Goal: Task Accomplishment & Management: Complete application form

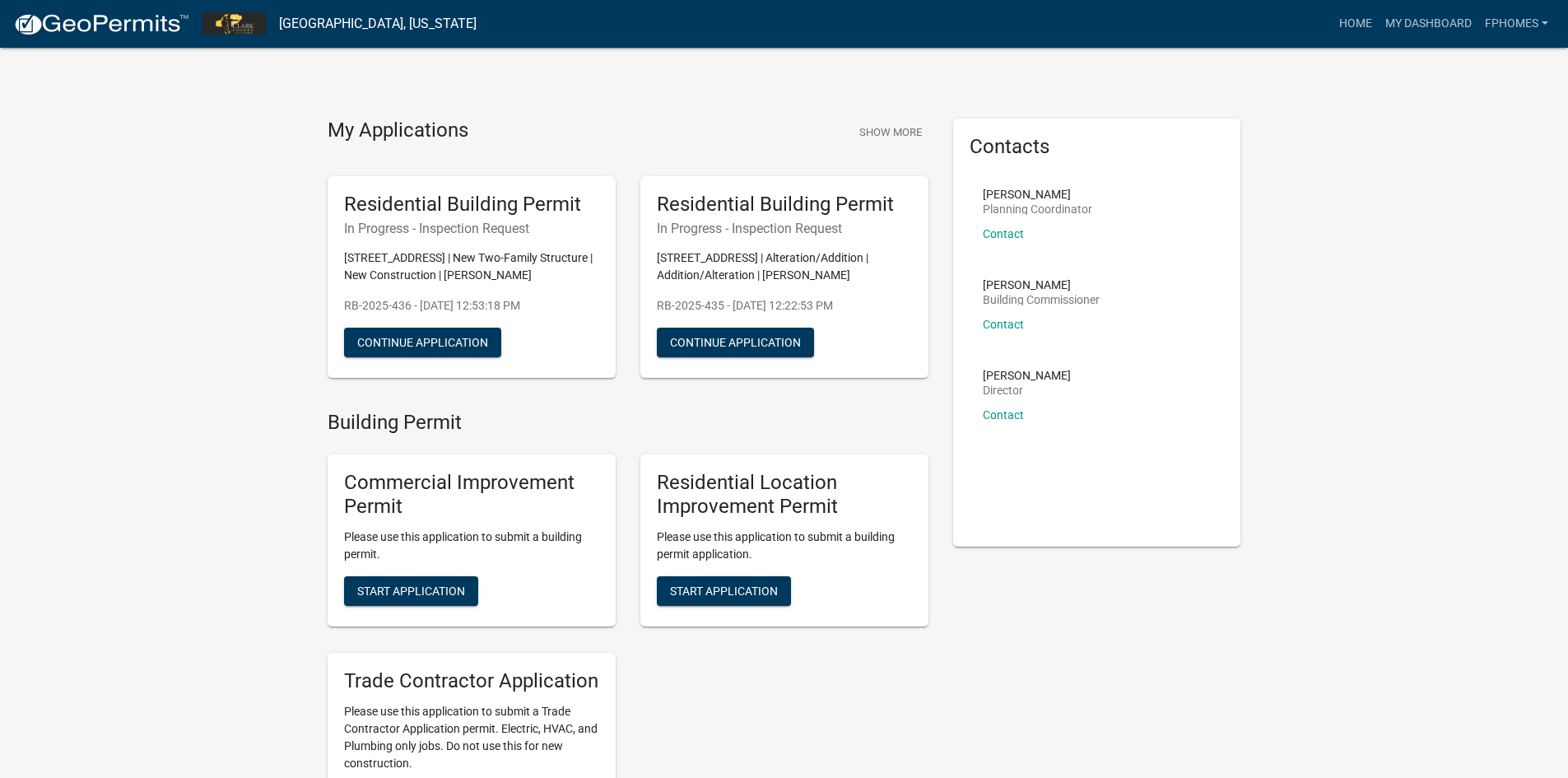
click at [132, 20] on img at bounding box center [101, 25] width 176 height 25
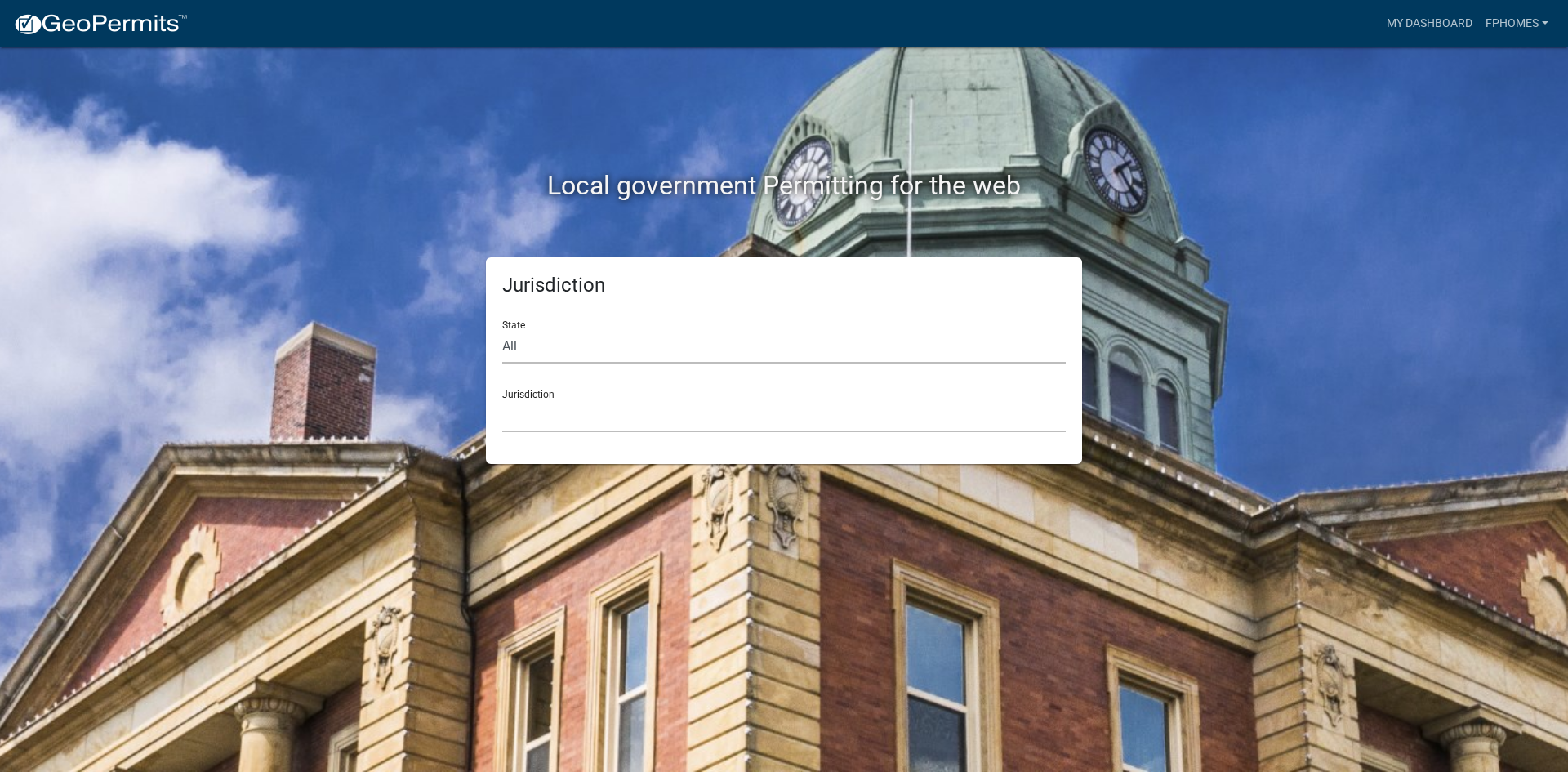
click at [563, 354] on select "All [US_STATE] [US_STATE] [US_STATE] [US_STATE] [US_STATE] [US_STATE] [US_STATE…" at bounding box center [784, 347] width 564 height 33
select select "[US_STATE]"
click at [502, 330] on select "All [US_STATE] [US_STATE] [US_STATE] [US_STATE] [US_STATE] [US_STATE] [US_STATE…" at bounding box center [784, 347] width 564 height 33
click at [531, 393] on div "Jurisdiction City of [GEOGRAPHIC_DATA], [US_STATE] City of [GEOGRAPHIC_DATA], […" at bounding box center [784, 405] width 564 height 56
click at [551, 415] on select "City of [GEOGRAPHIC_DATA], [US_STATE] City of [GEOGRAPHIC_DATA], [US_STATE] Cit…" at bounding box center [784, 416] width 564 height 33
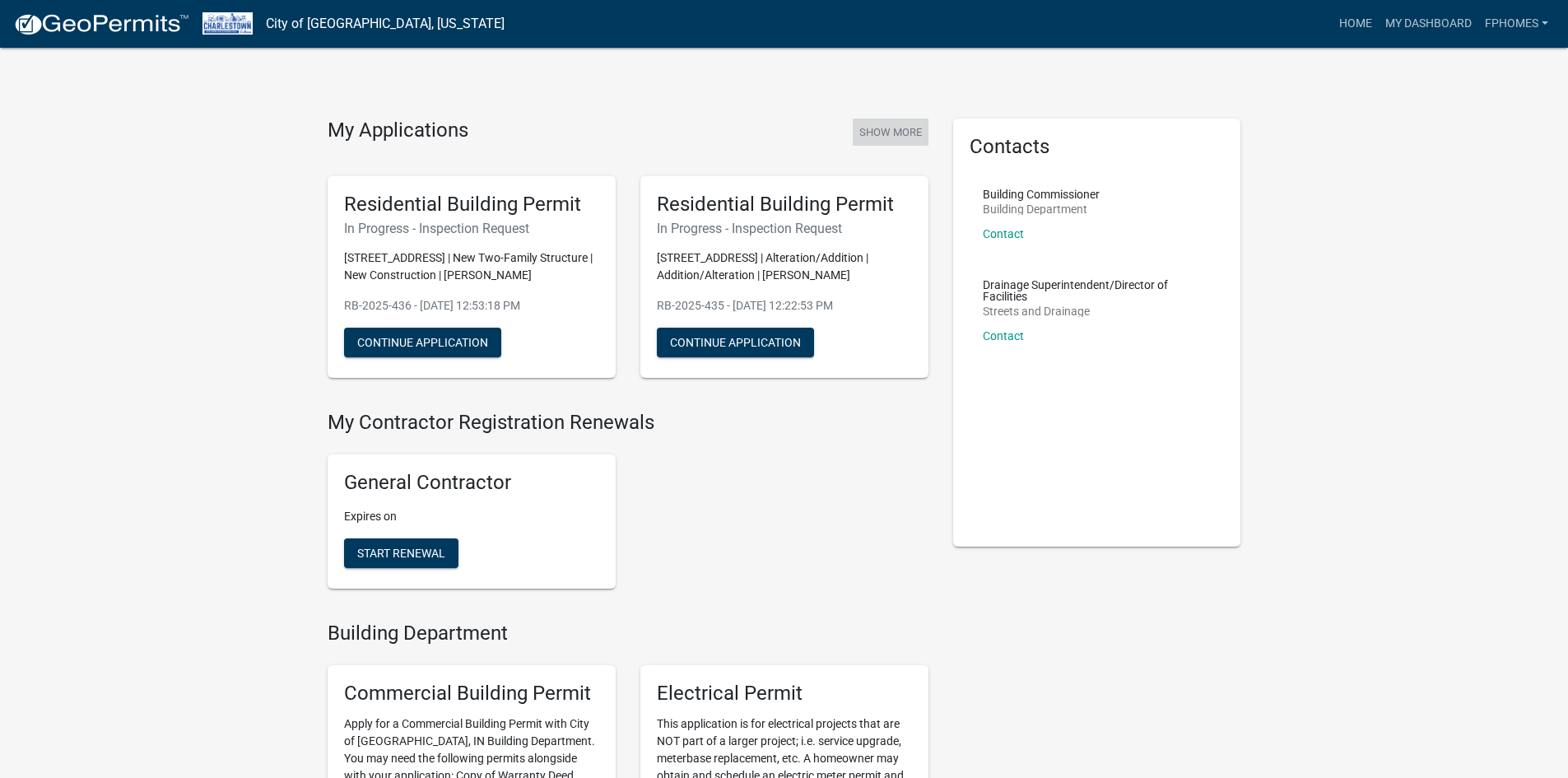
click at [883, 134] on button "Show More" at bounding box center [891, 132] width 75 height 28
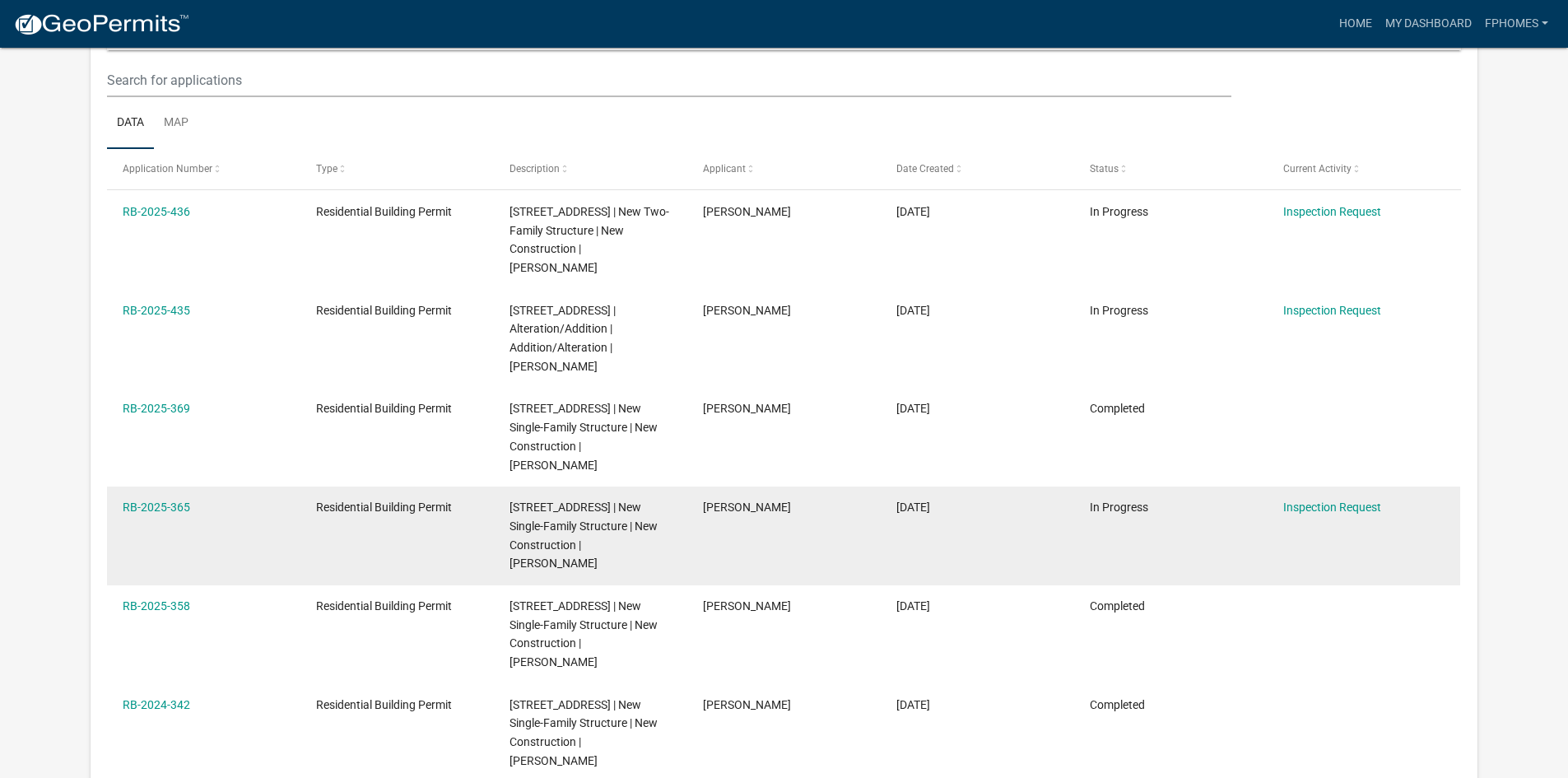
scroll to position [218, 0]
click at [180, 514] on link "RB-2025-365" at bounding box center [156, 507] width 67 height 13
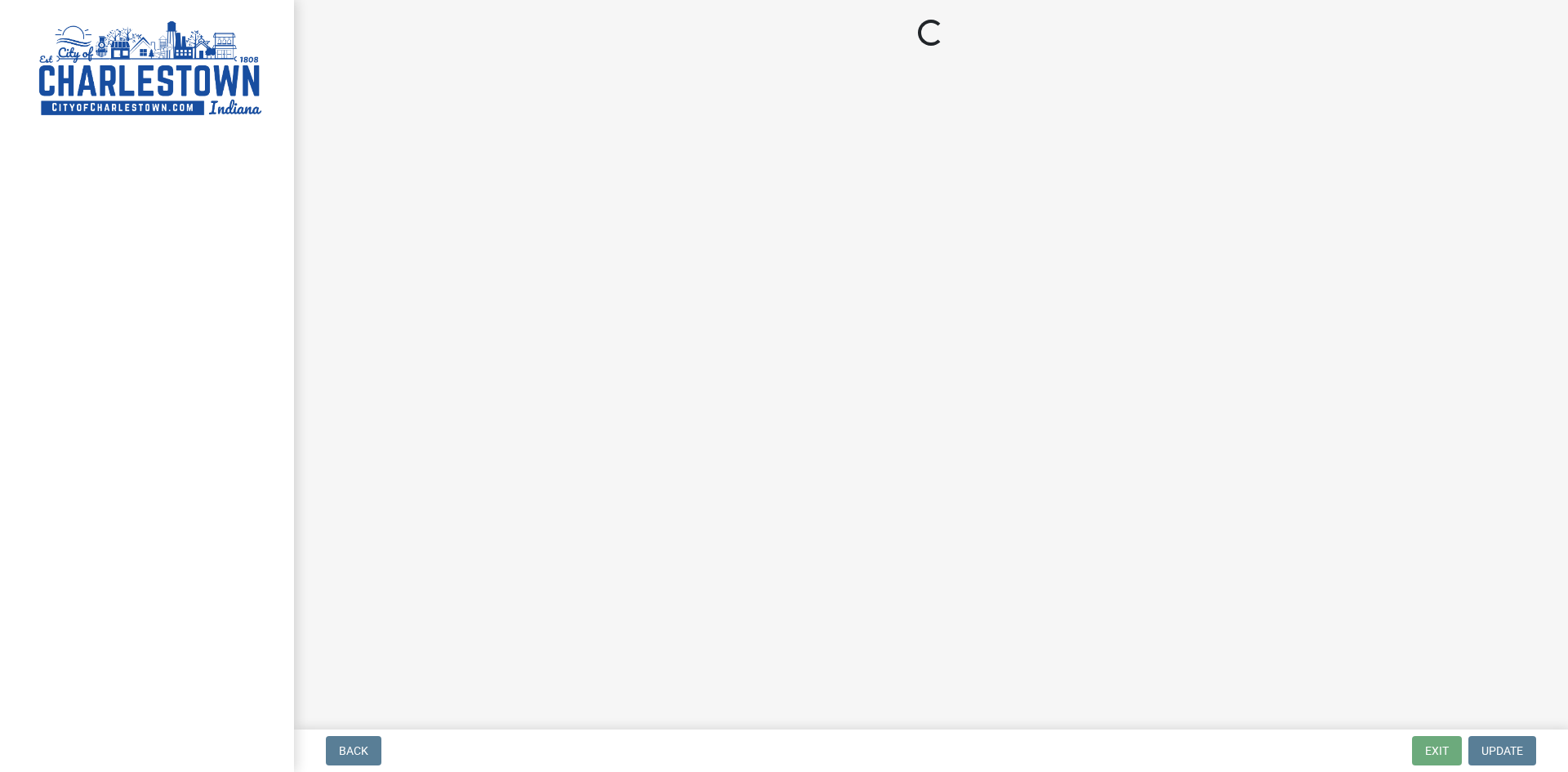
select select "18e7c4b3-438d-46af-8feb-0ae748388863"
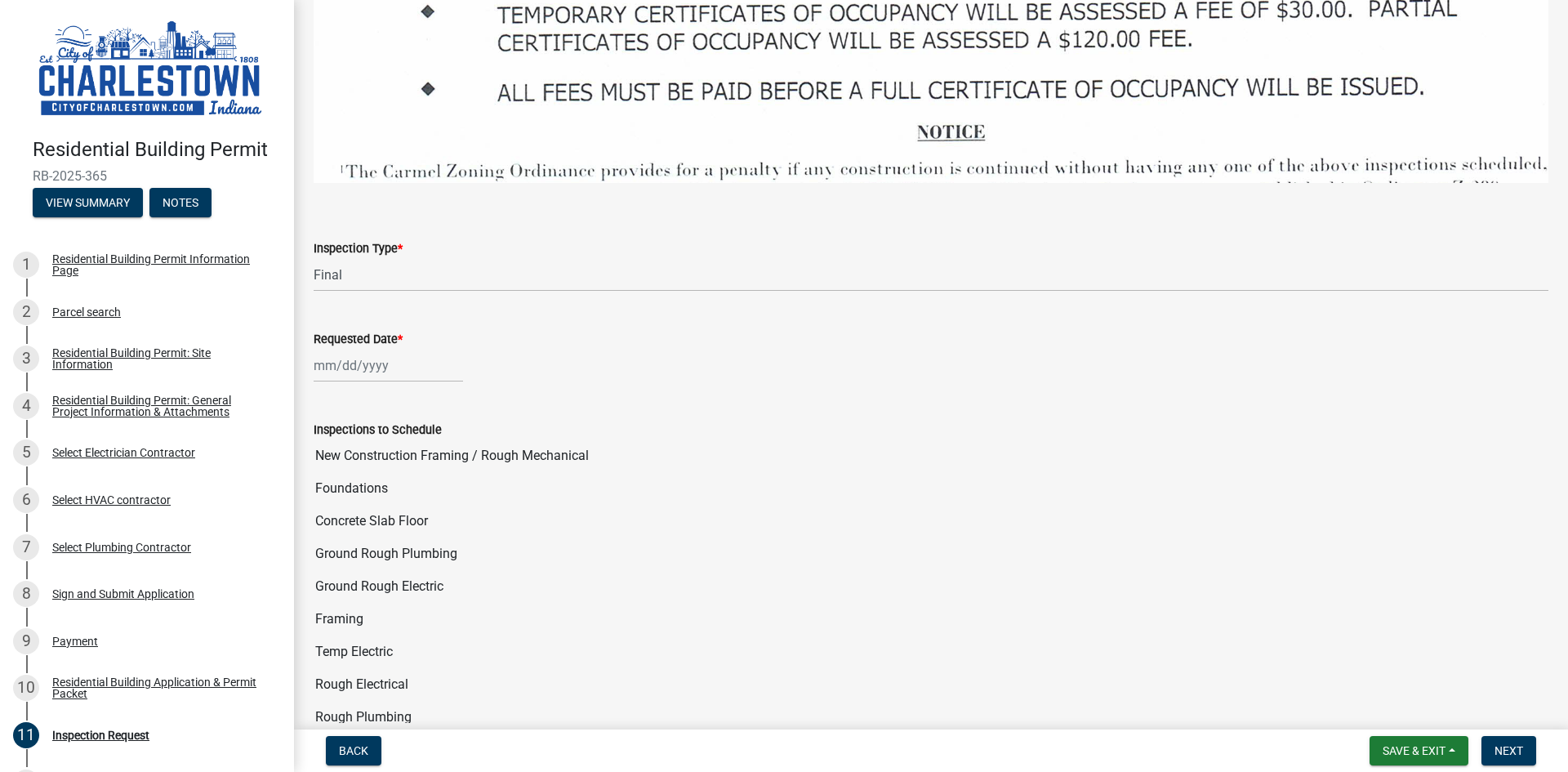
scroll to position [2533, 0]
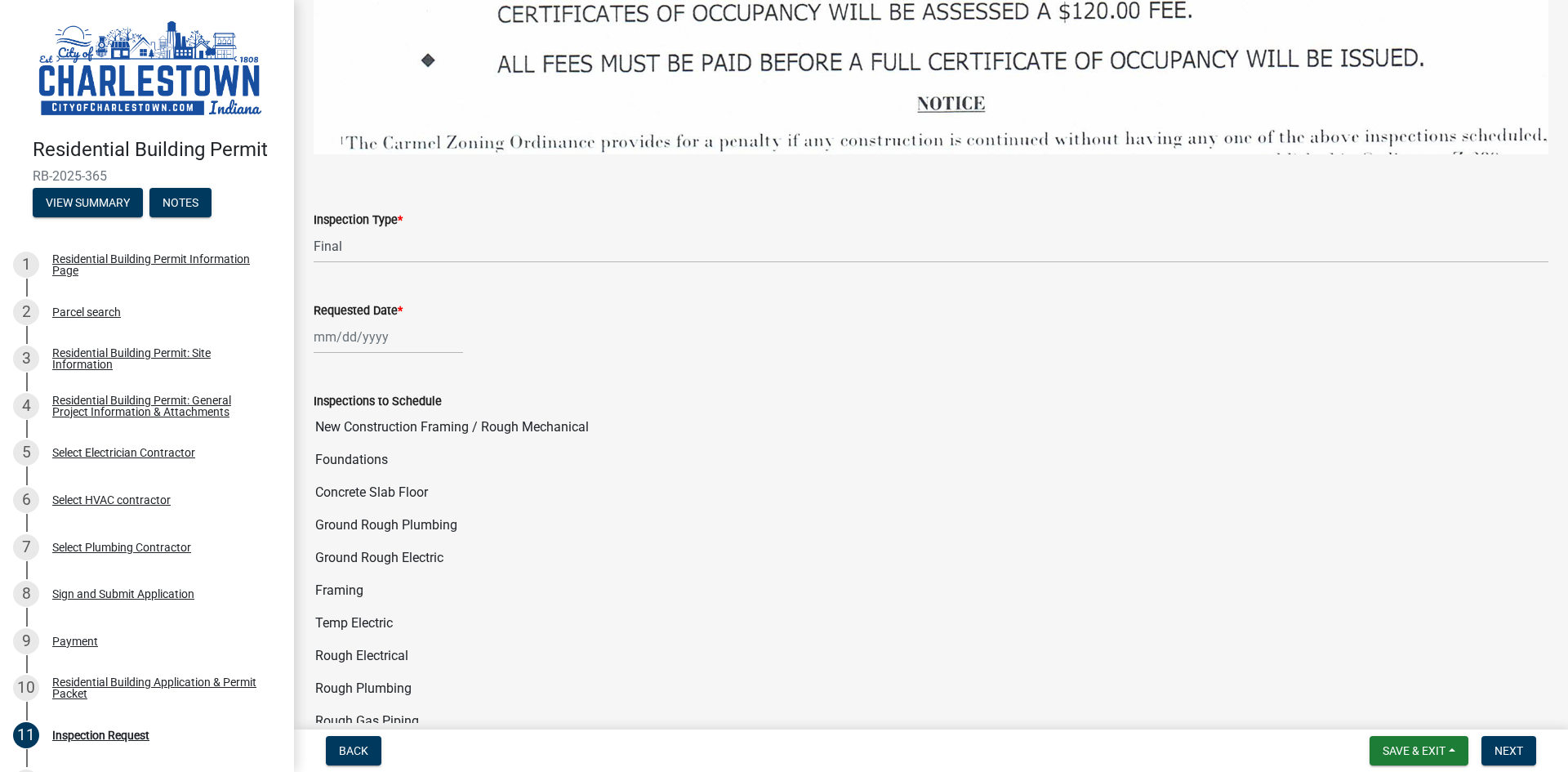
select select "9"
select select "2025"
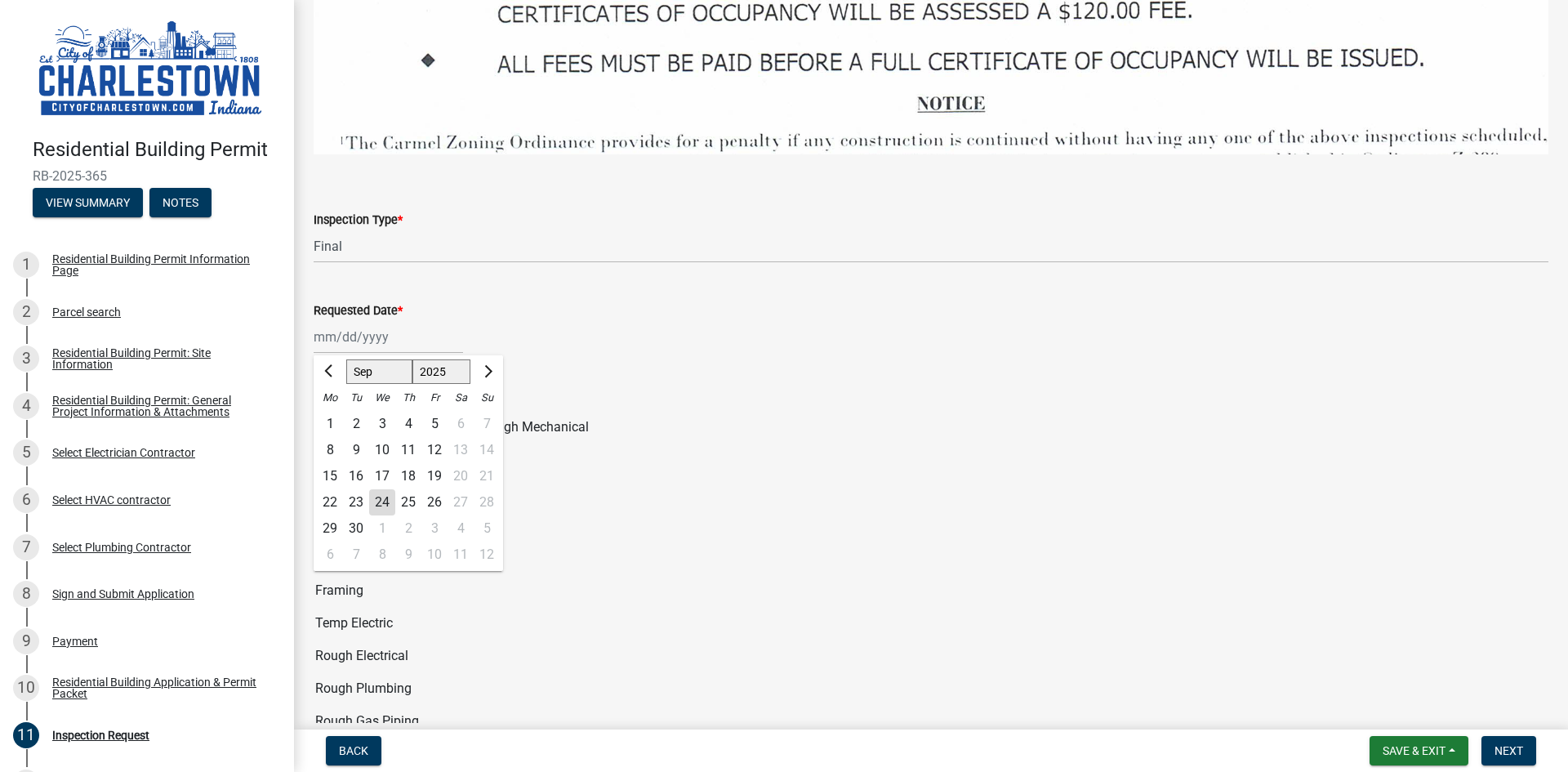
click at [359, 328] on div "[PERSON_NAME] Feb Mar Apr [PERSON_NAME][DATE] Sep [DATE] 1526 1527 1528 1529 15…" at bounding box center [388, 337] width 150 height 33
click at [412, 490] on div "25" at bounding box center [409, 502] width 26 height 26
type input "[DATE]"
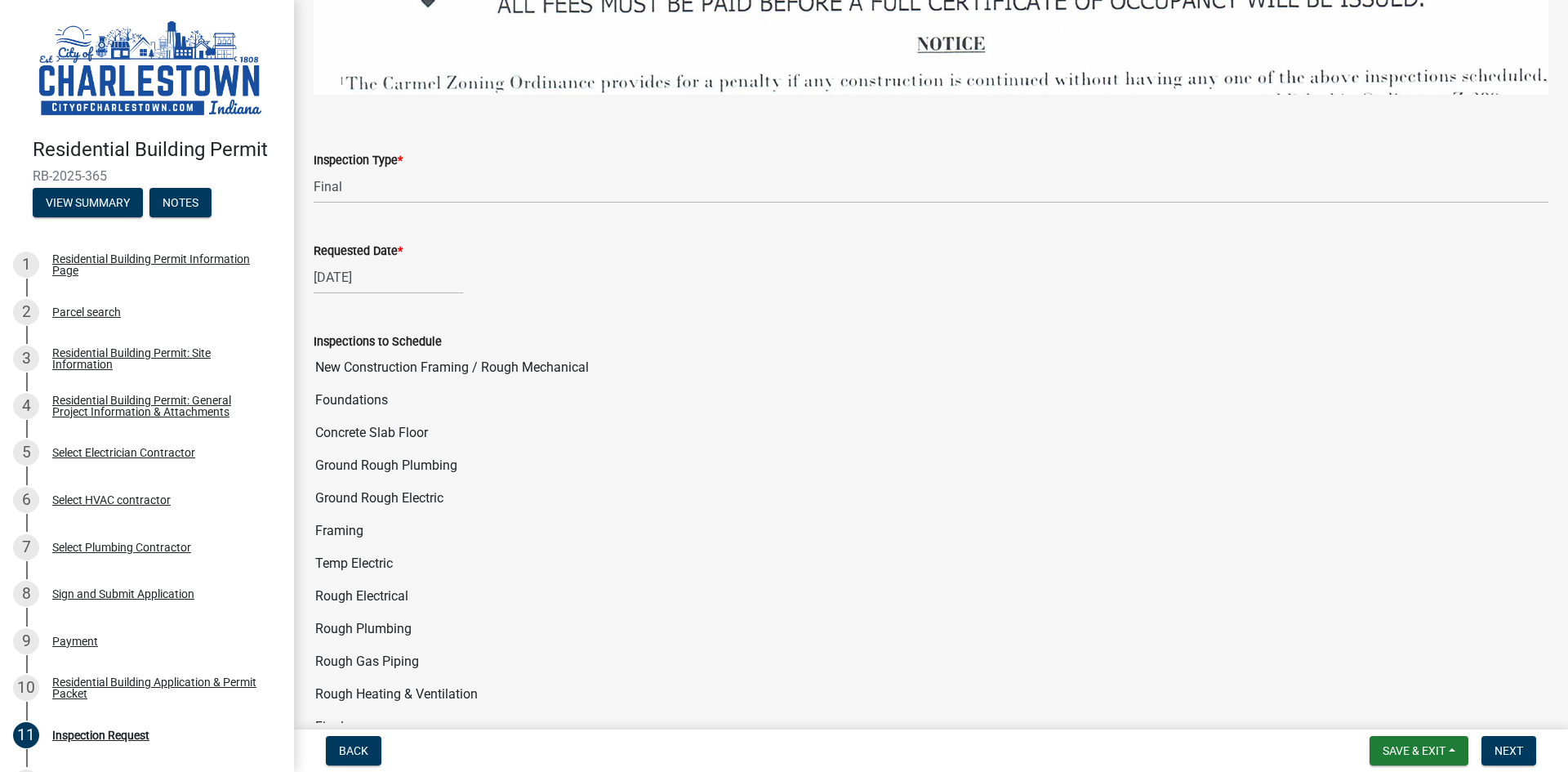
scroll to position [2778, 0]
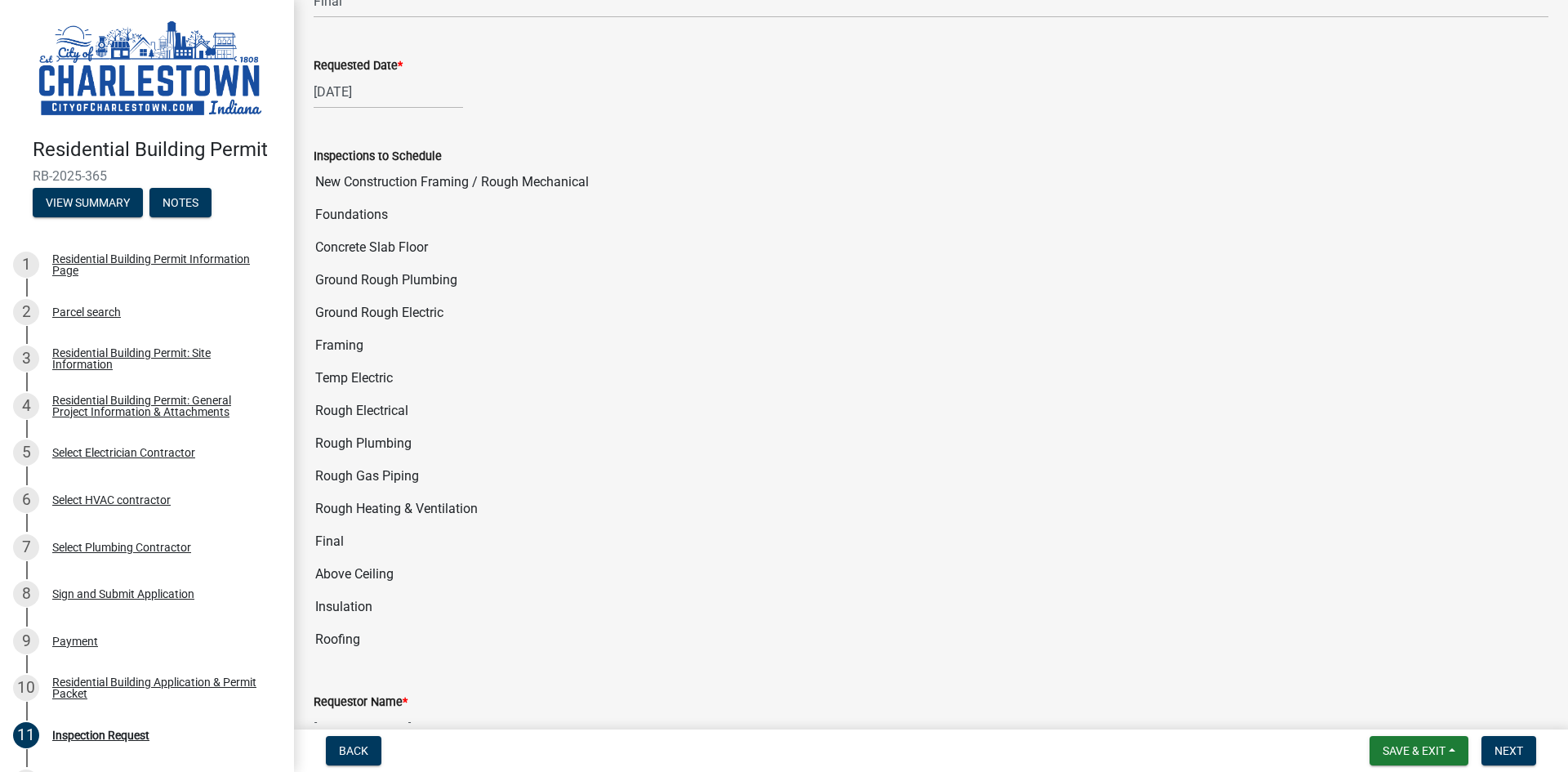
click at [330, 533] on input "Final" at bounding box center [931, 541] width 1235 height 33
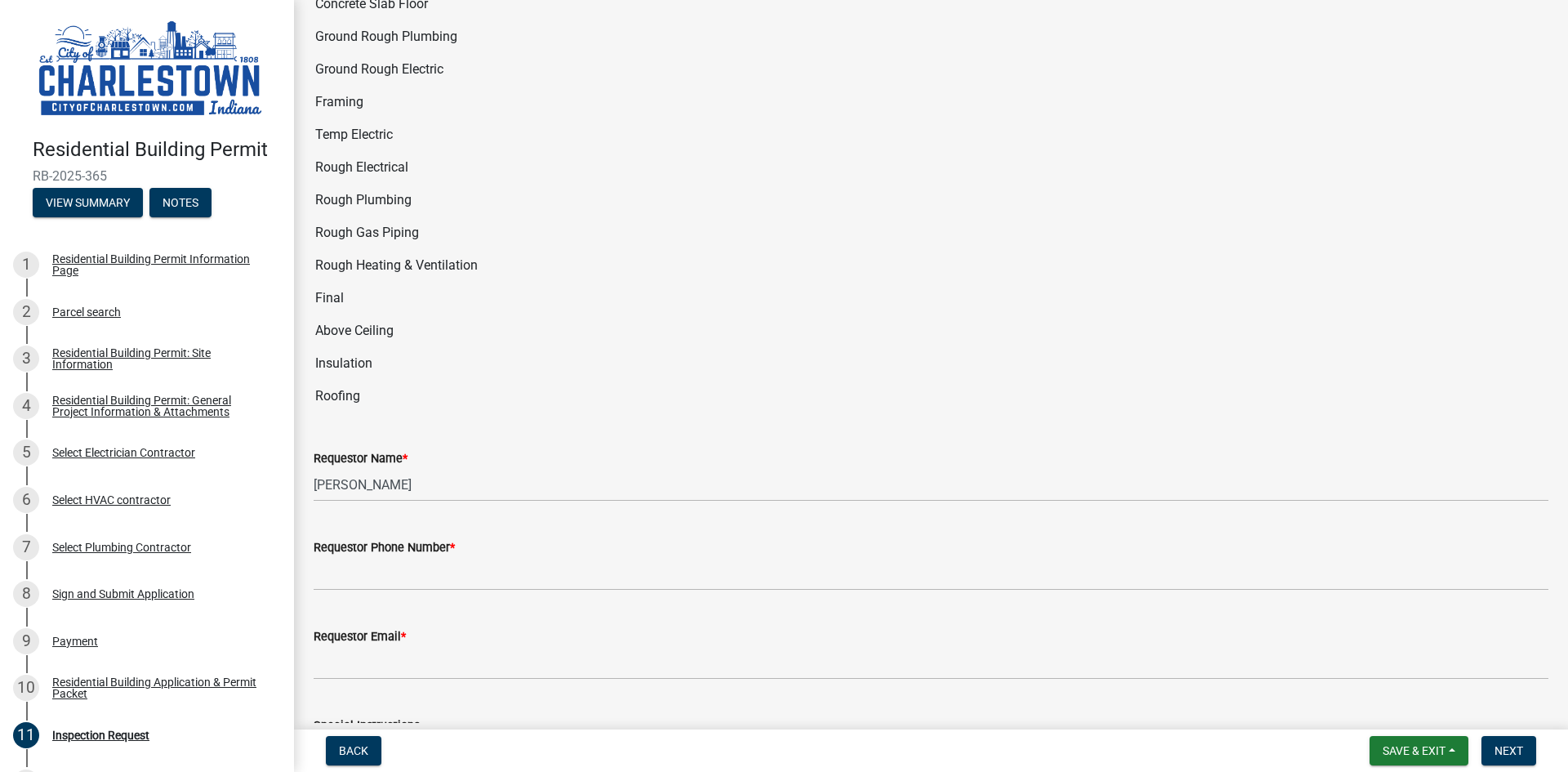
scroll to position [3023, 0]
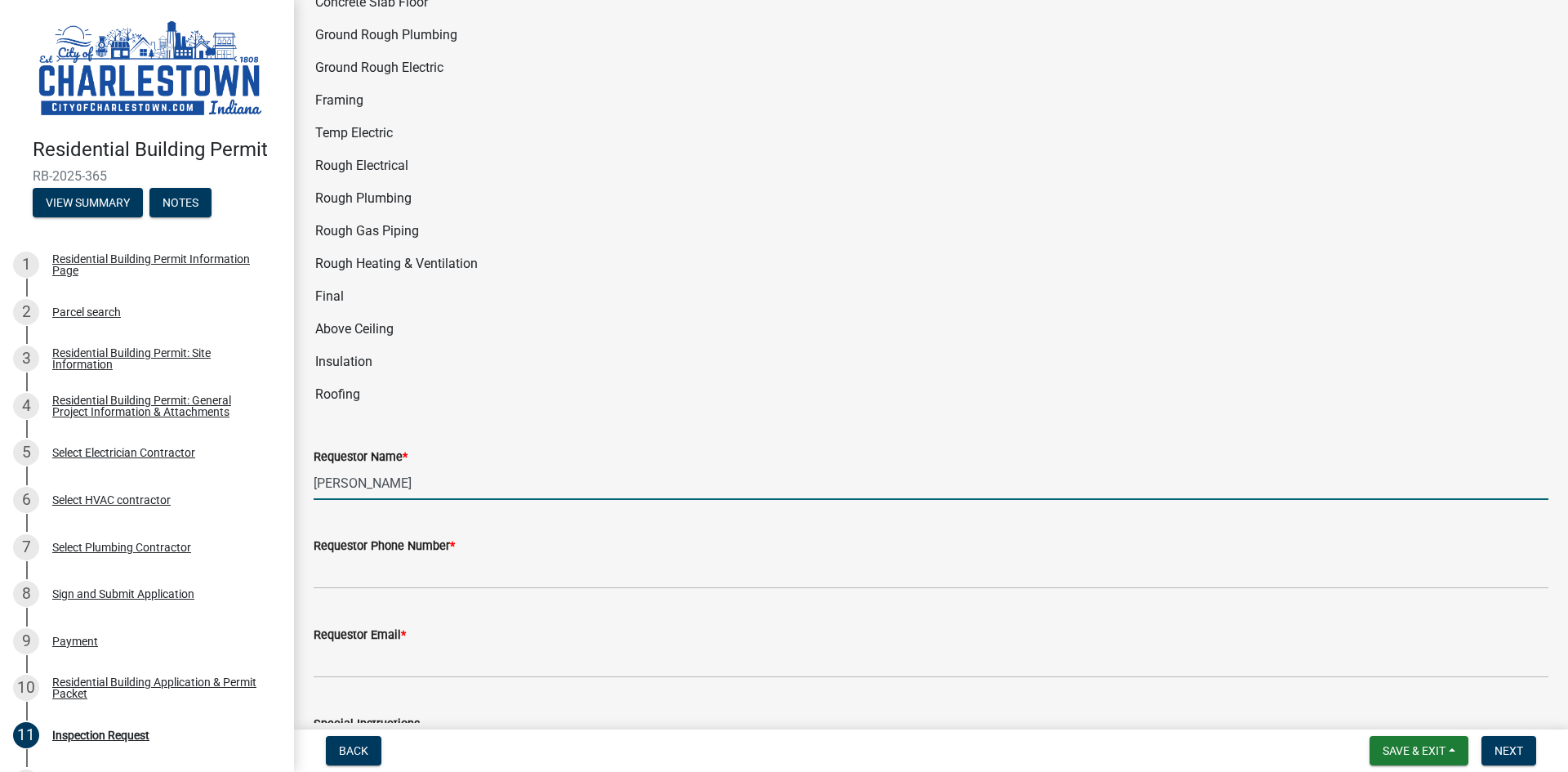
click at [389, 476] on input "[PERSON_NAME]" at bounding box center [931, 483] width 1235 height 33
type input "[PERSON_NAME]"
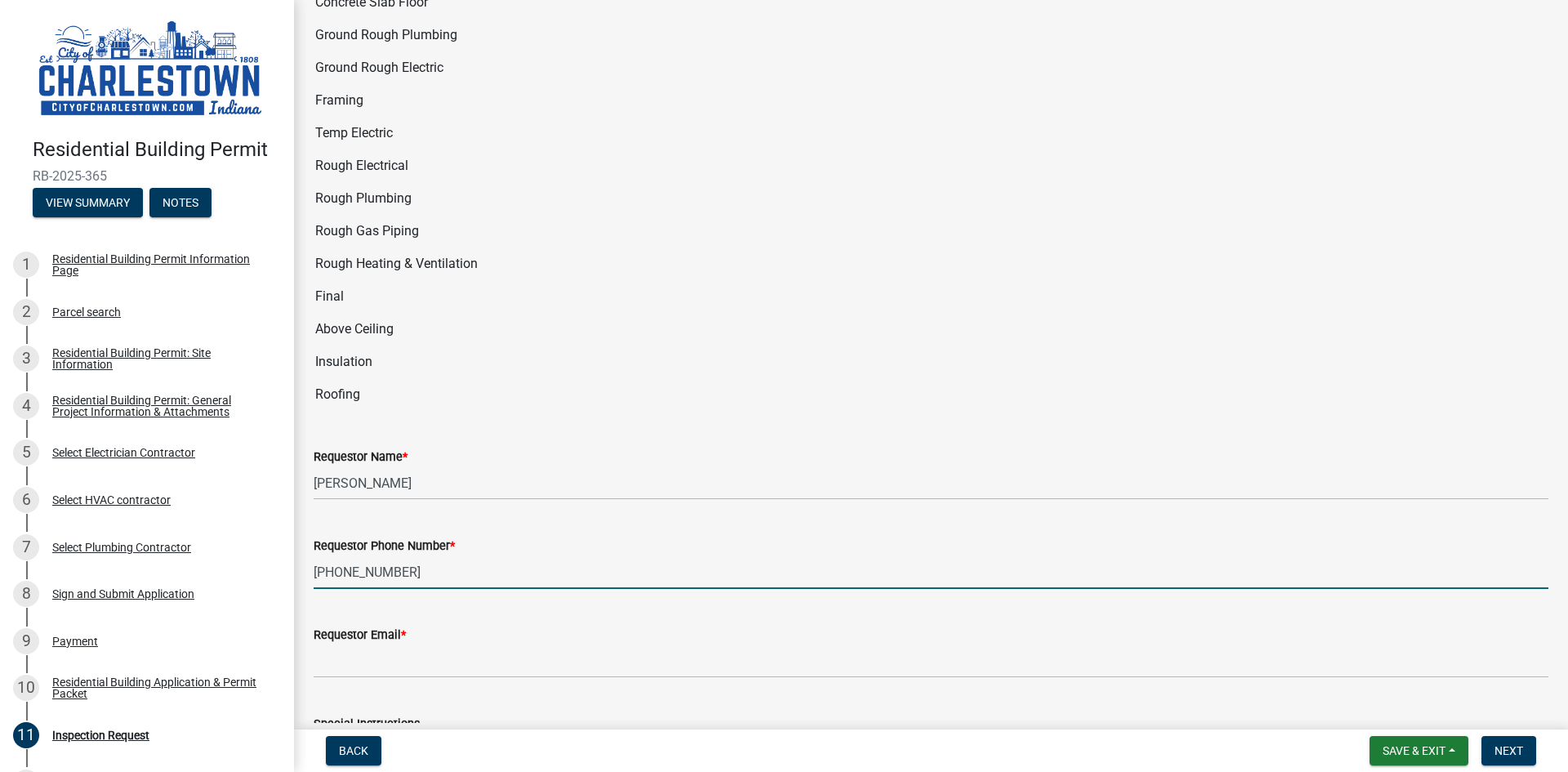
type input "[PHONE_NUMBER]"
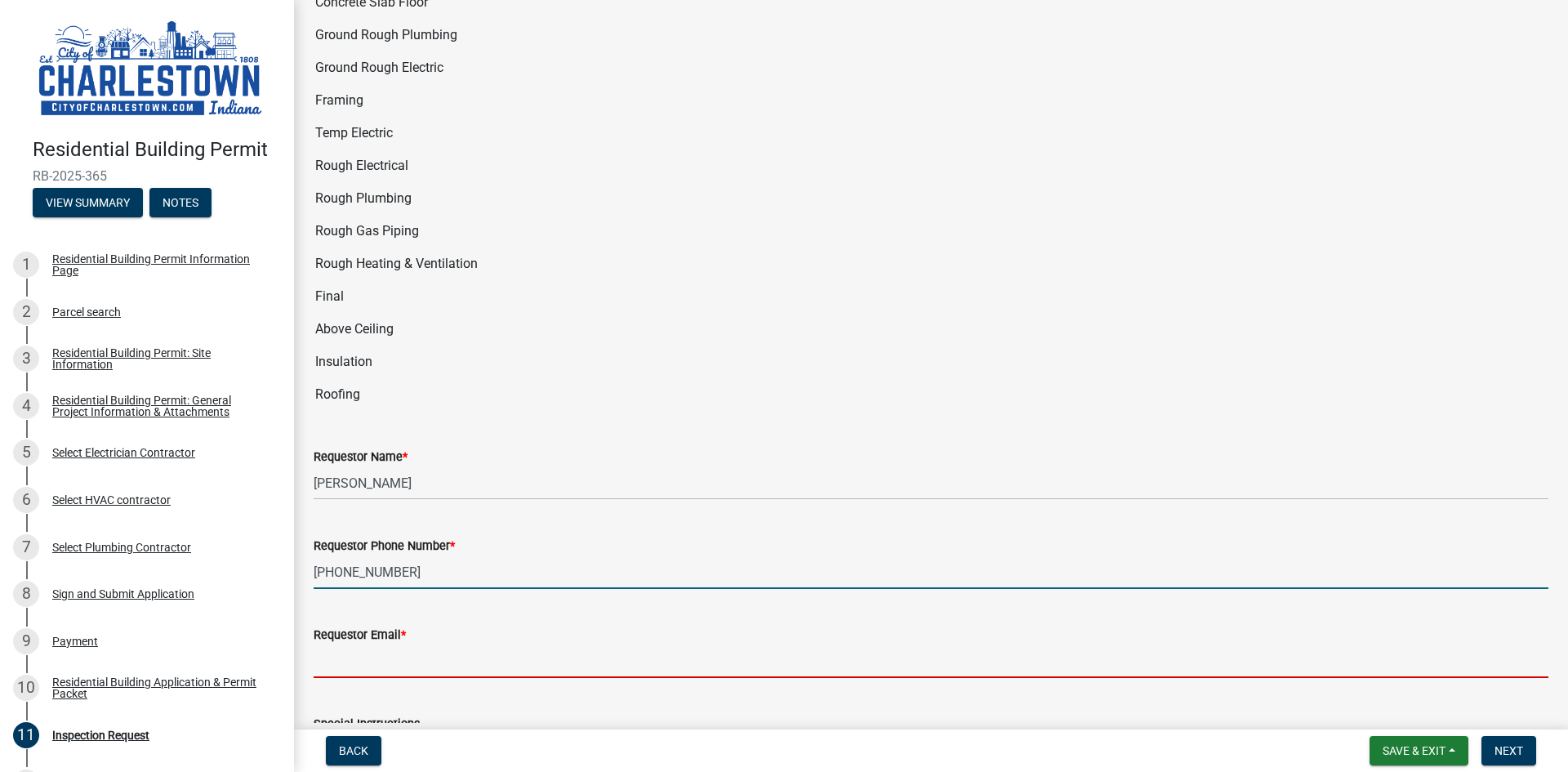
click at [344, 645] on input "Requestor Email *" at bounding box center [931, 662] width 1235 height 33
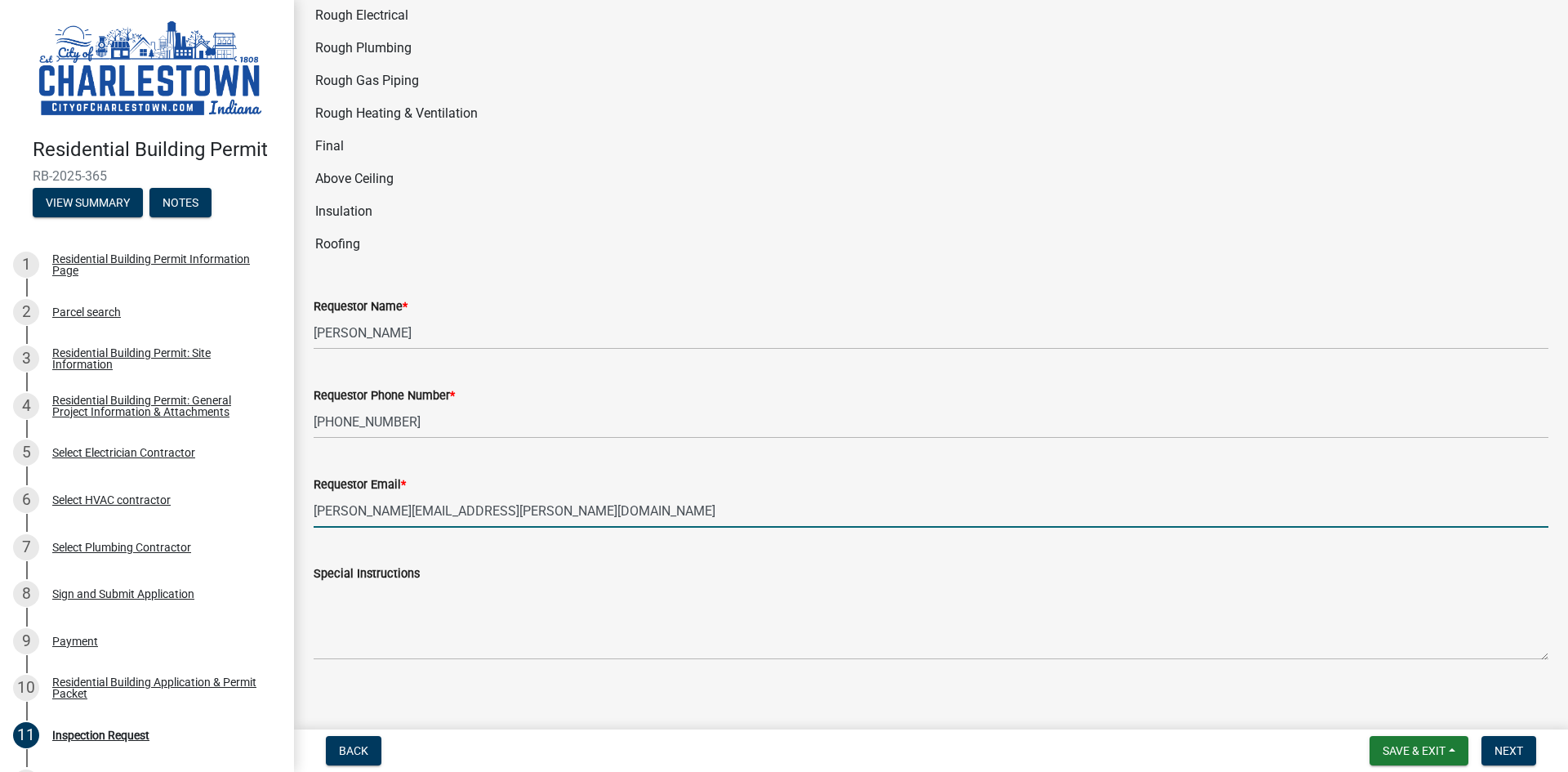
scroll to position [3175, 0]
type input "[PERSON_NAME][EMAIL_ADDRESS][PERSON_NAME][DOMAIN_NAME]"
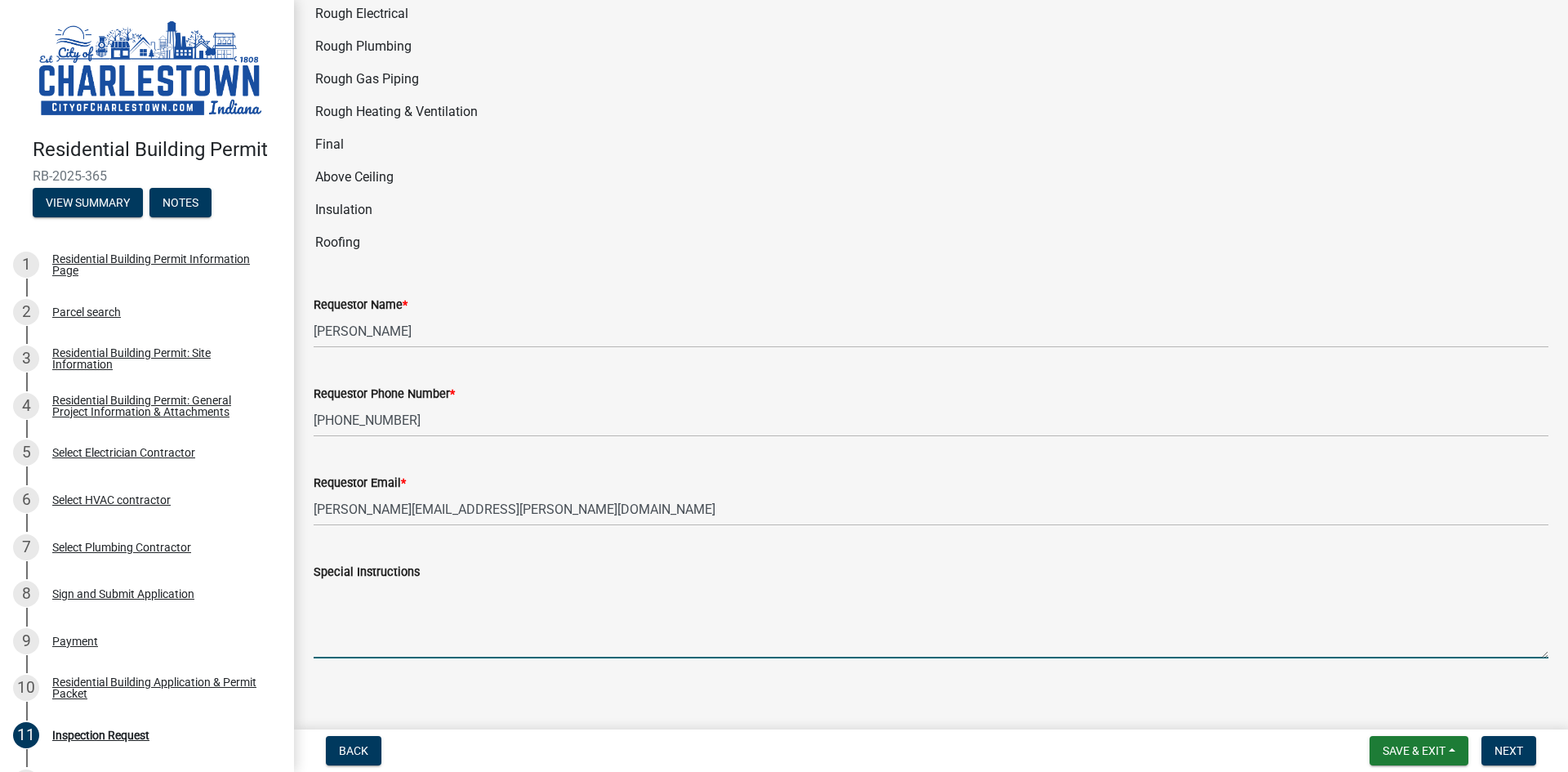
click at [342, 620] on textarea "Special Instructions" at bounding box center [931, 620] width 1235 height 77
type textarea "door code is 7620 Garage code is 2025"
click at [1513, 754] on span "Next" at bounding box center [1509, 751] width 28 height 13
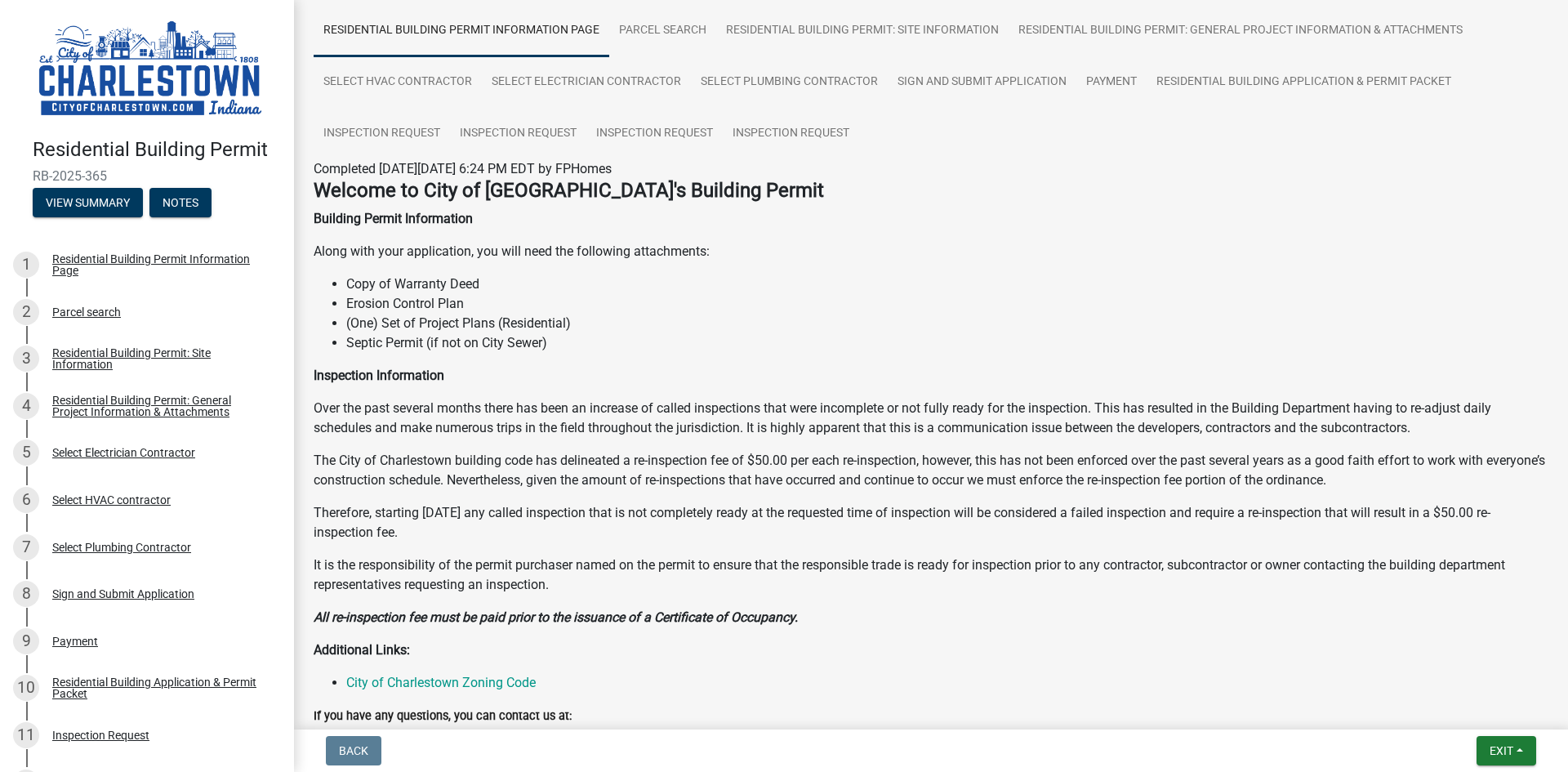
scroll to position [308, 0]
